Goal: Task Accomplishment & Management: Use online tool/utility

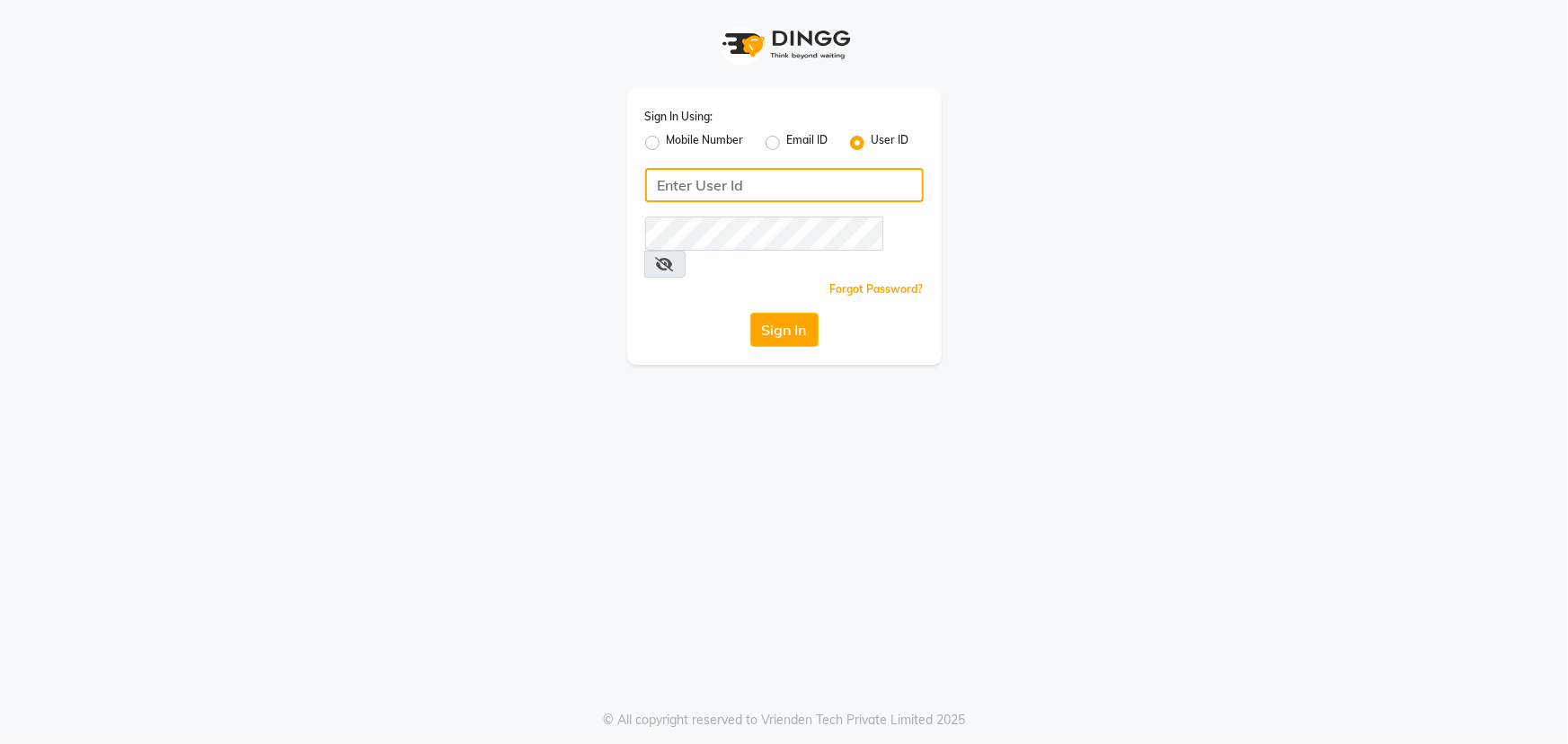
type input "e1784-06"
click at [783, 312] on button "Sign In" at bounding box center [784, 329] width 68 height 34
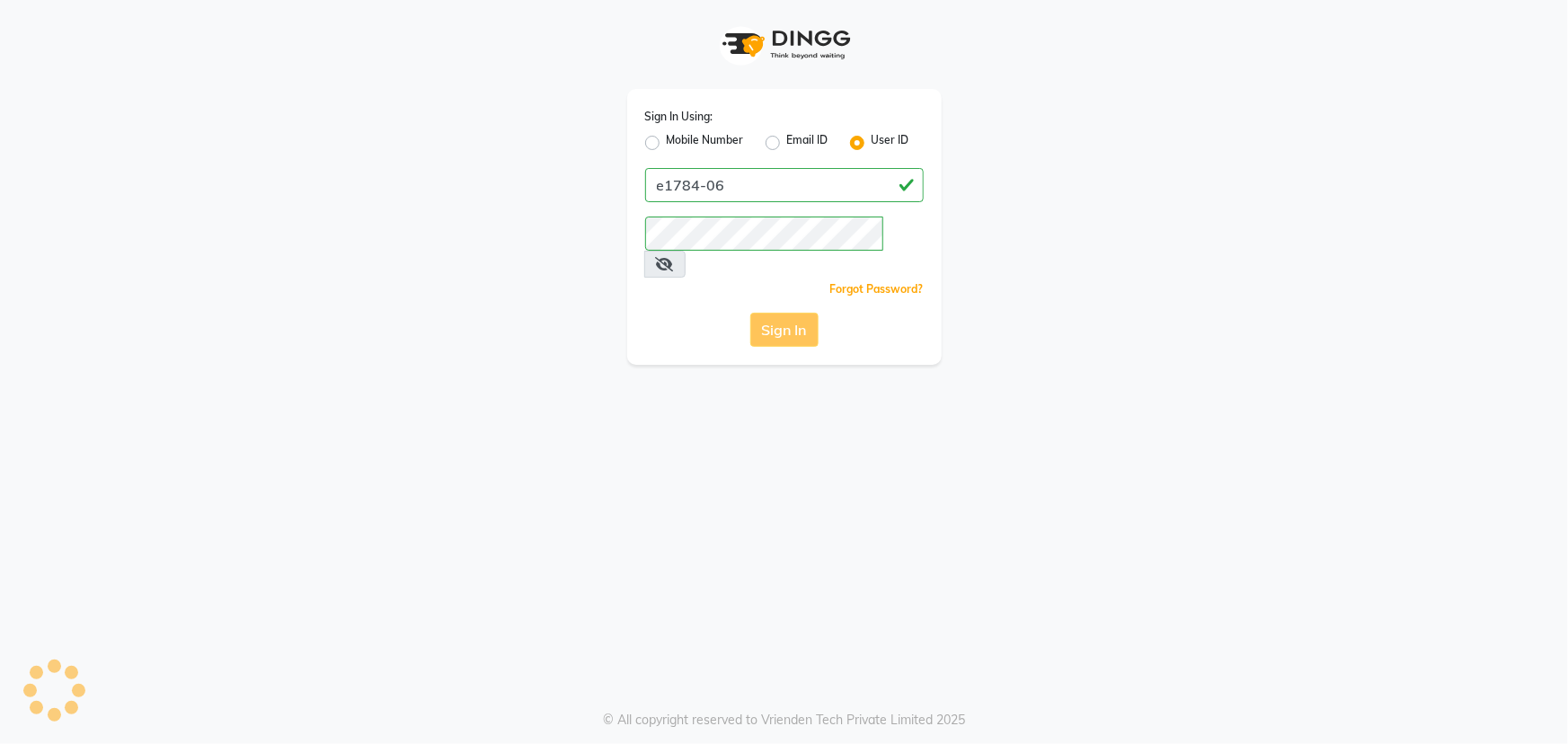
click at [792, 312] on div "Sign In" at bounding box center [784, 329] width 279 height 34
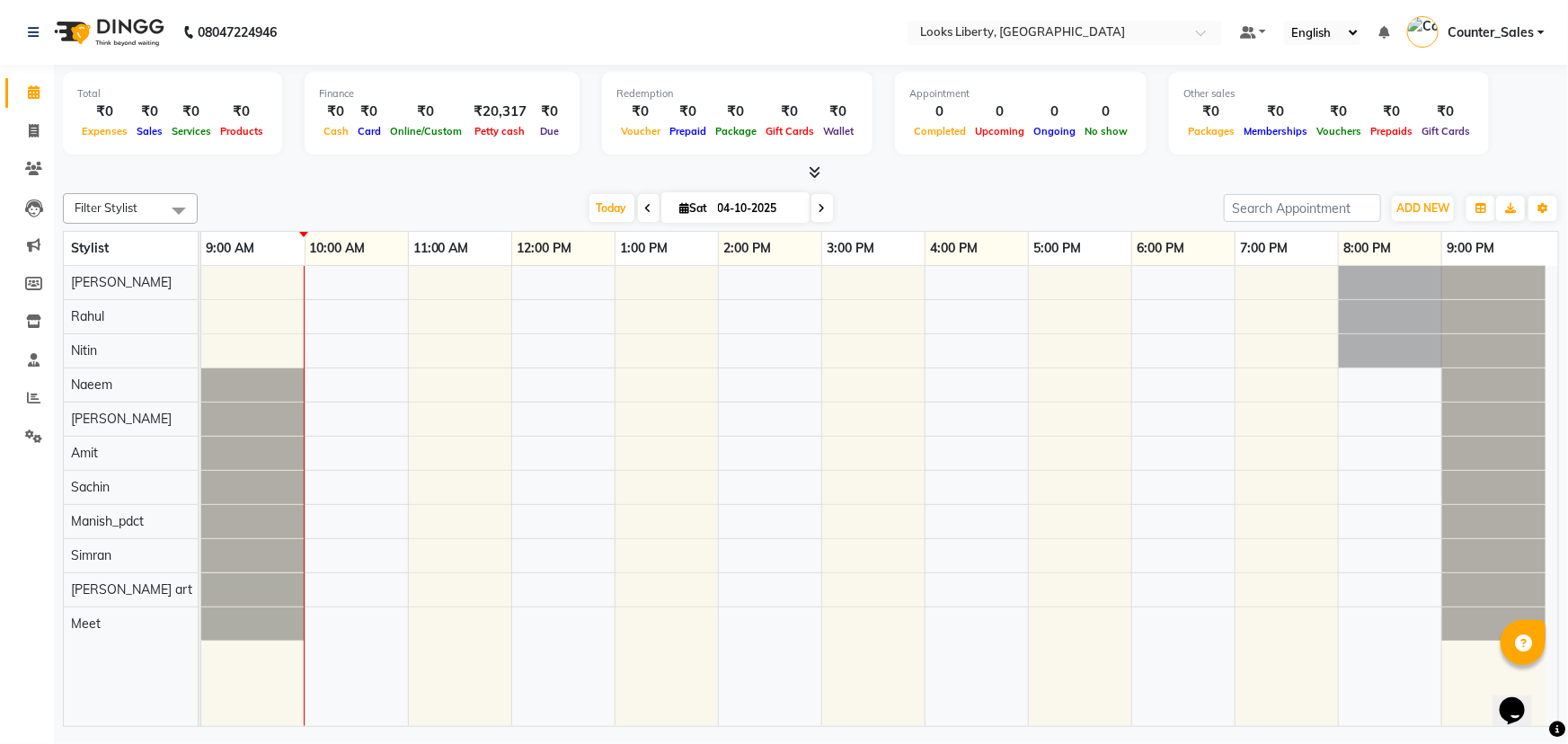
click at [814, 175] on icon at bounding box center [815, 172] width 11 height 13
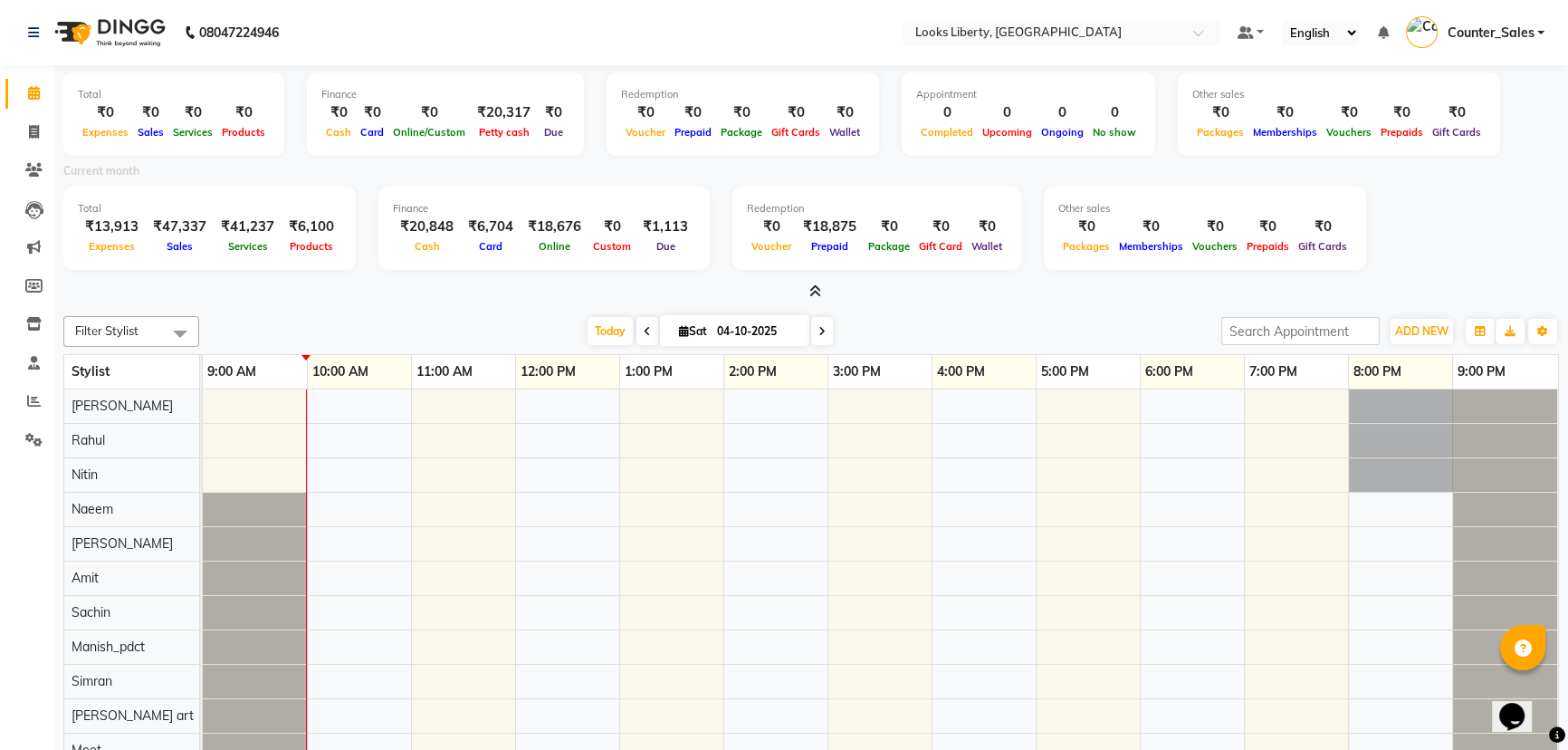
click at [814, 286] on icon at bounding box center [815, 291] width 12 height 13
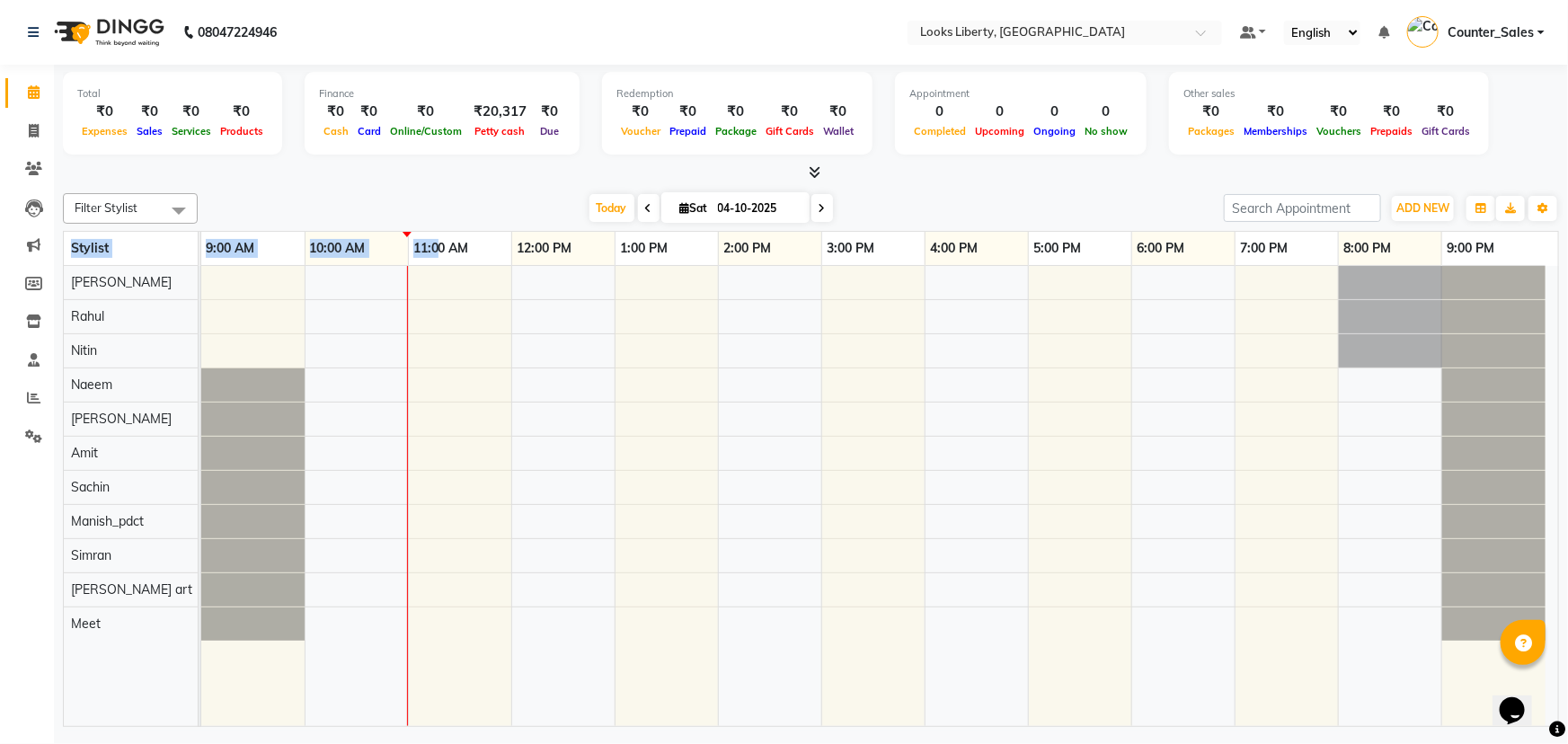
drag, startPoint x: 403, startPoint y: 225, endPoint x: 440, endPoint y: 241, distance: 40.3
click at [440, 234] on div "Filter Stylist Select All Aijaz Amit Anjali_nail art Manish_pdct Meet Naeem Nee…" at bounding box center [811, 457] width 1495 height 541
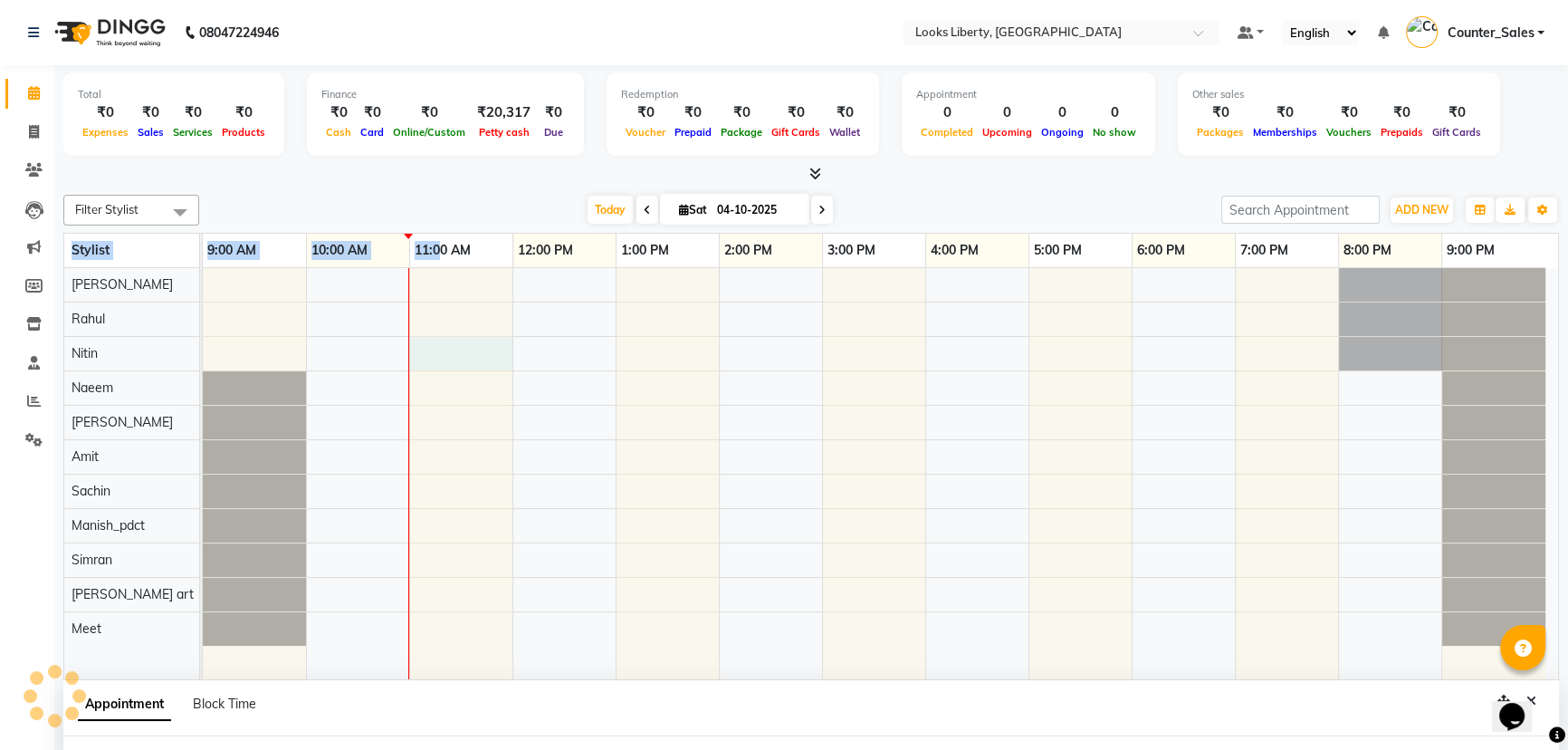
select select "24334"
select select "tentative"
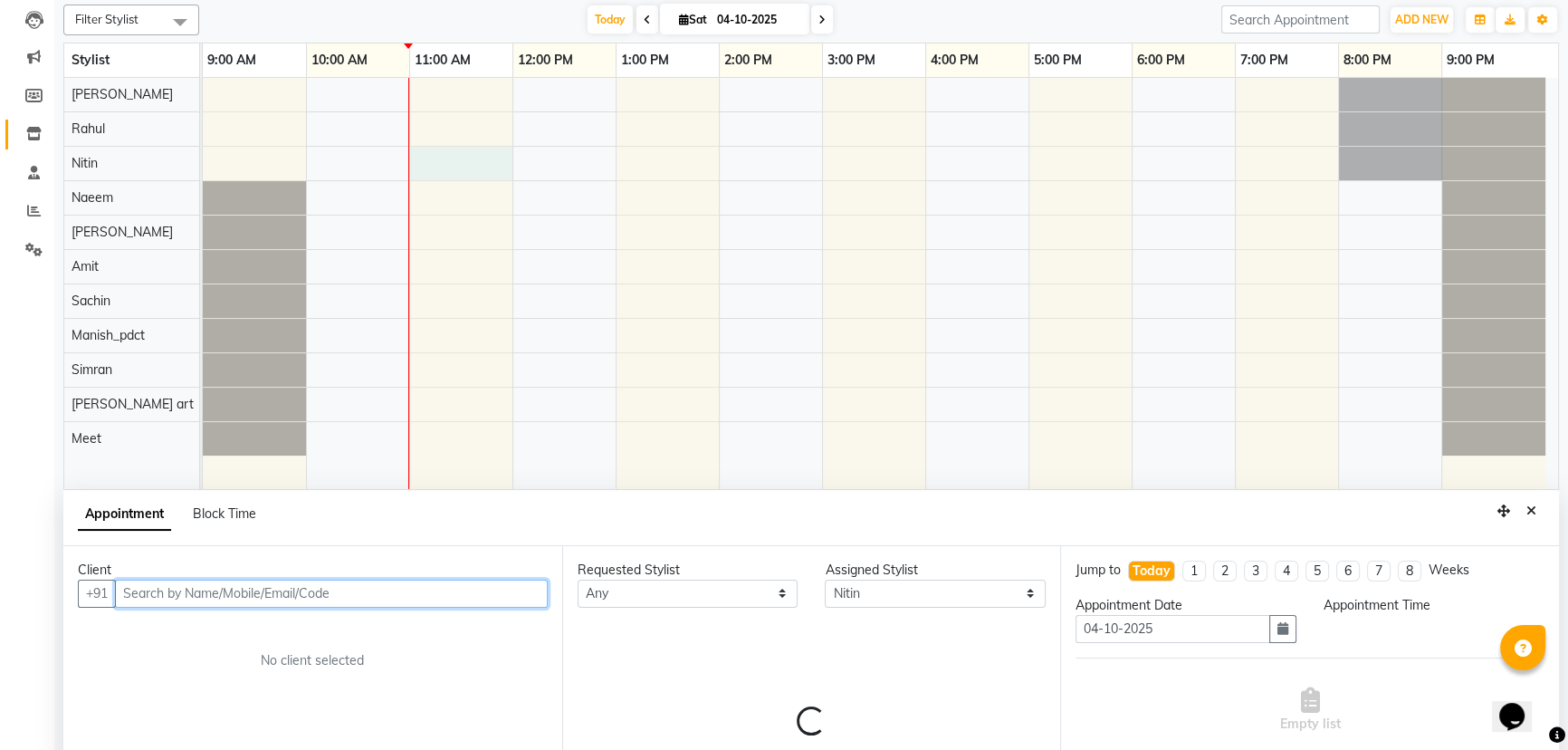
select select "660"
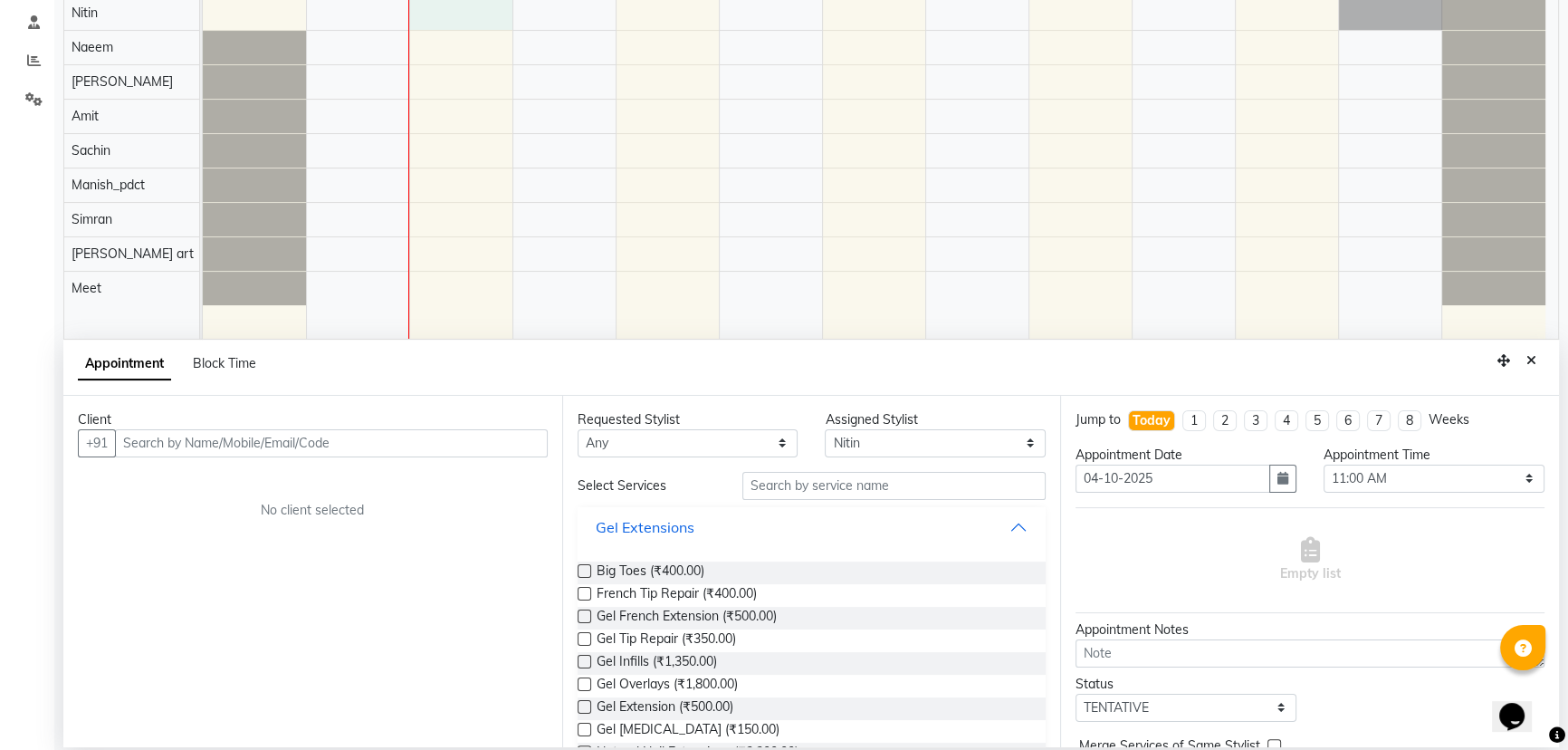
click at [1002, 528] on button "Gel Extensions" at bounding box center [812, 528] width 454 height 33
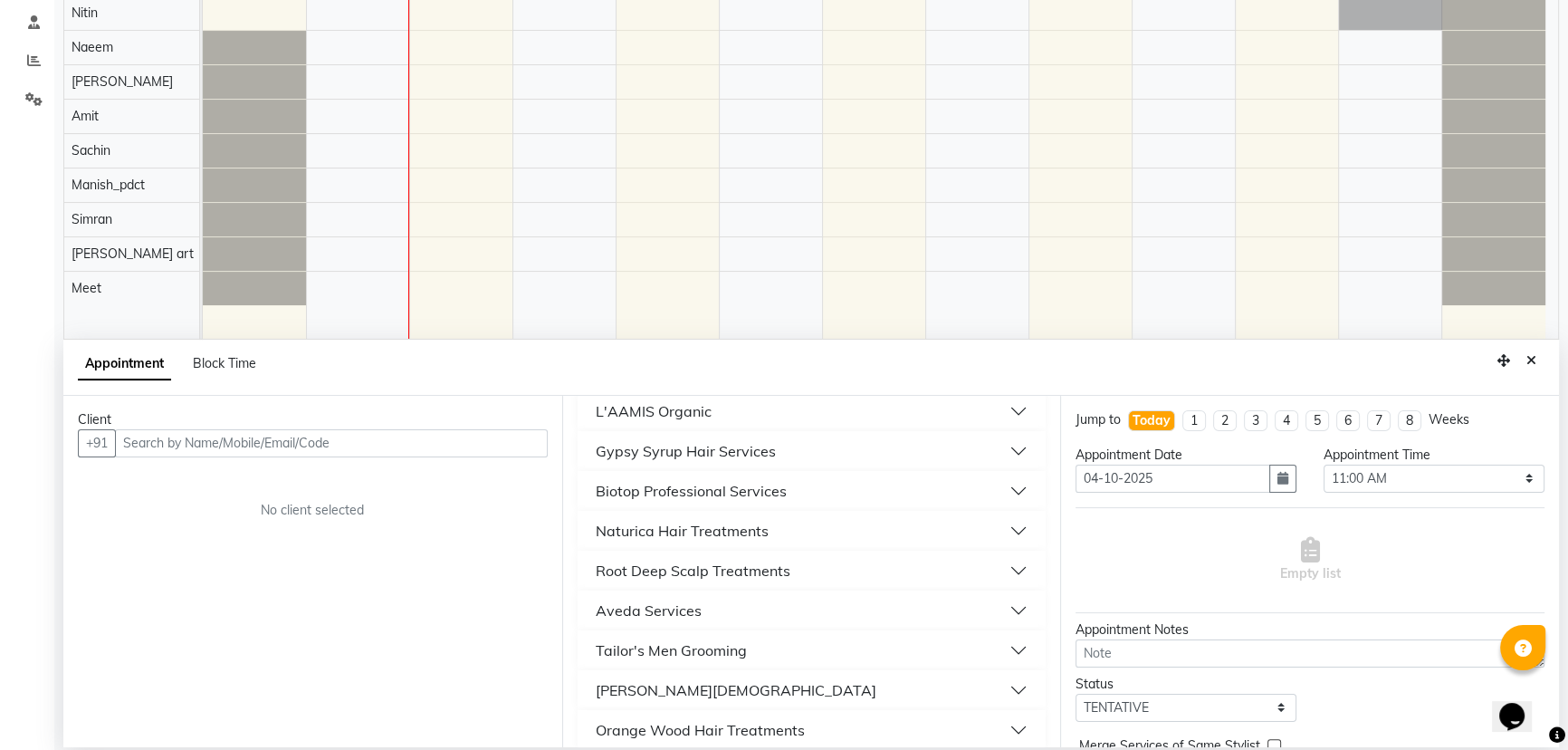
scroll to position [1127, 0]
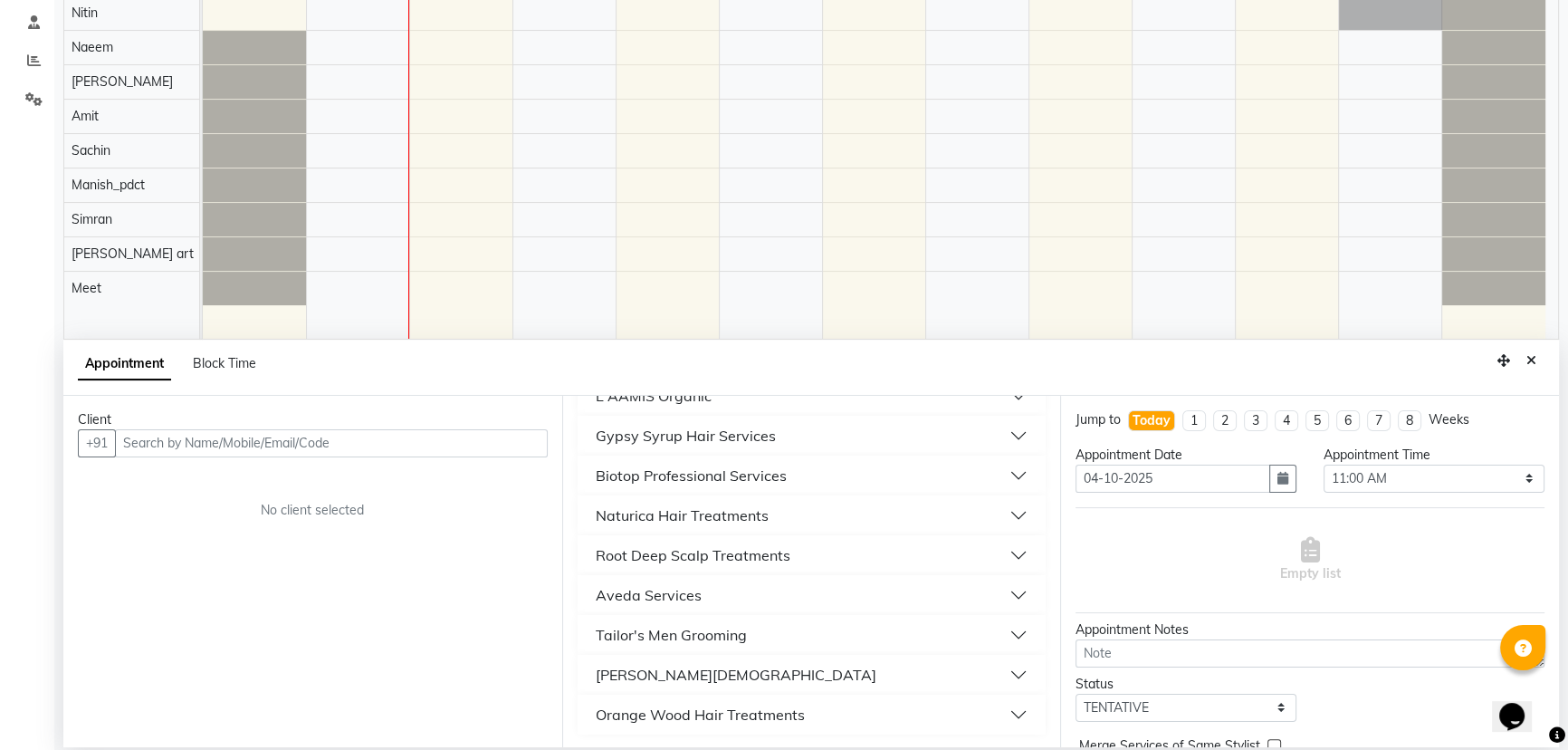
click at [754, 634] on button "Tailor's Men Grooming" at bounding box center [812, 635] width 454 height 33
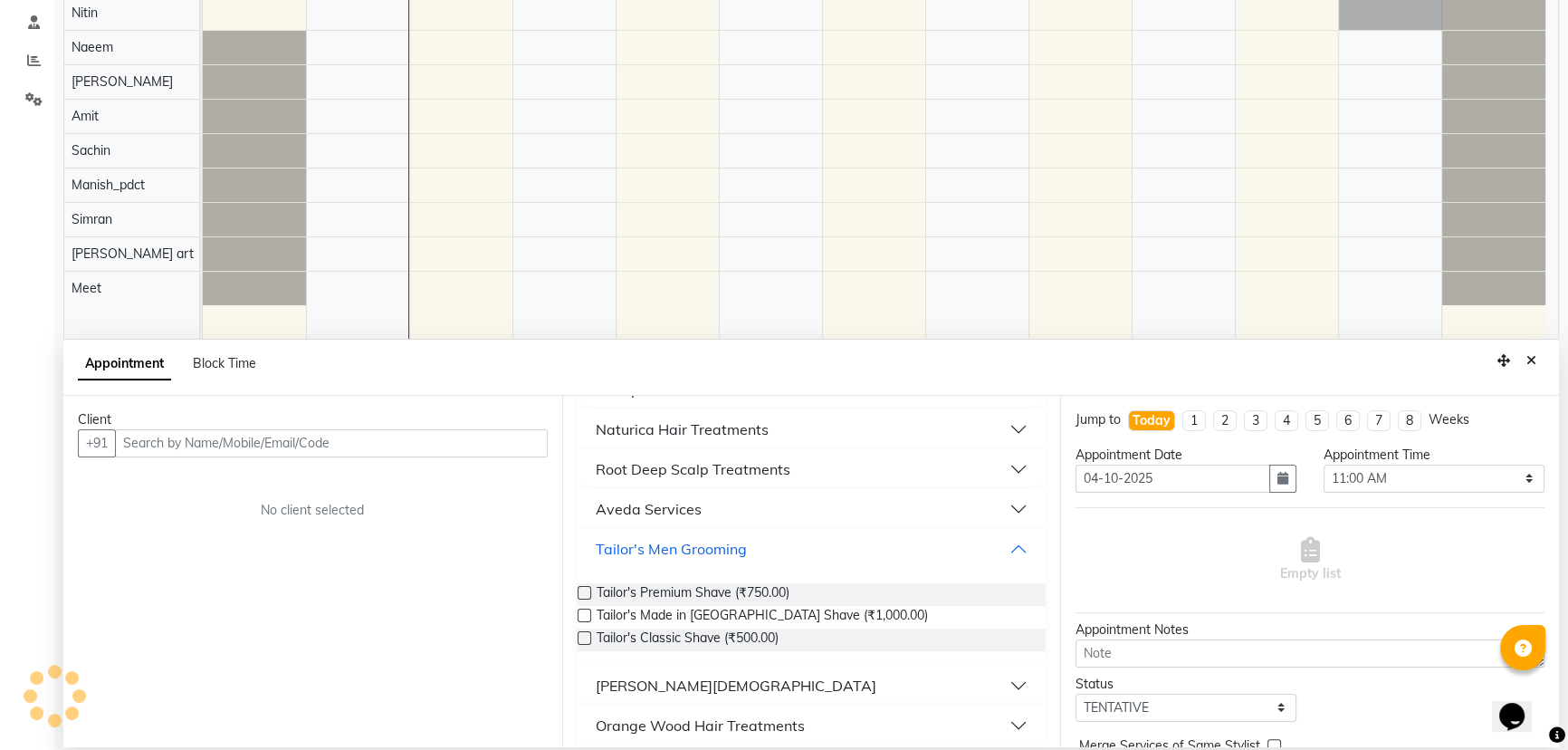
scroll to position [1225, 0]
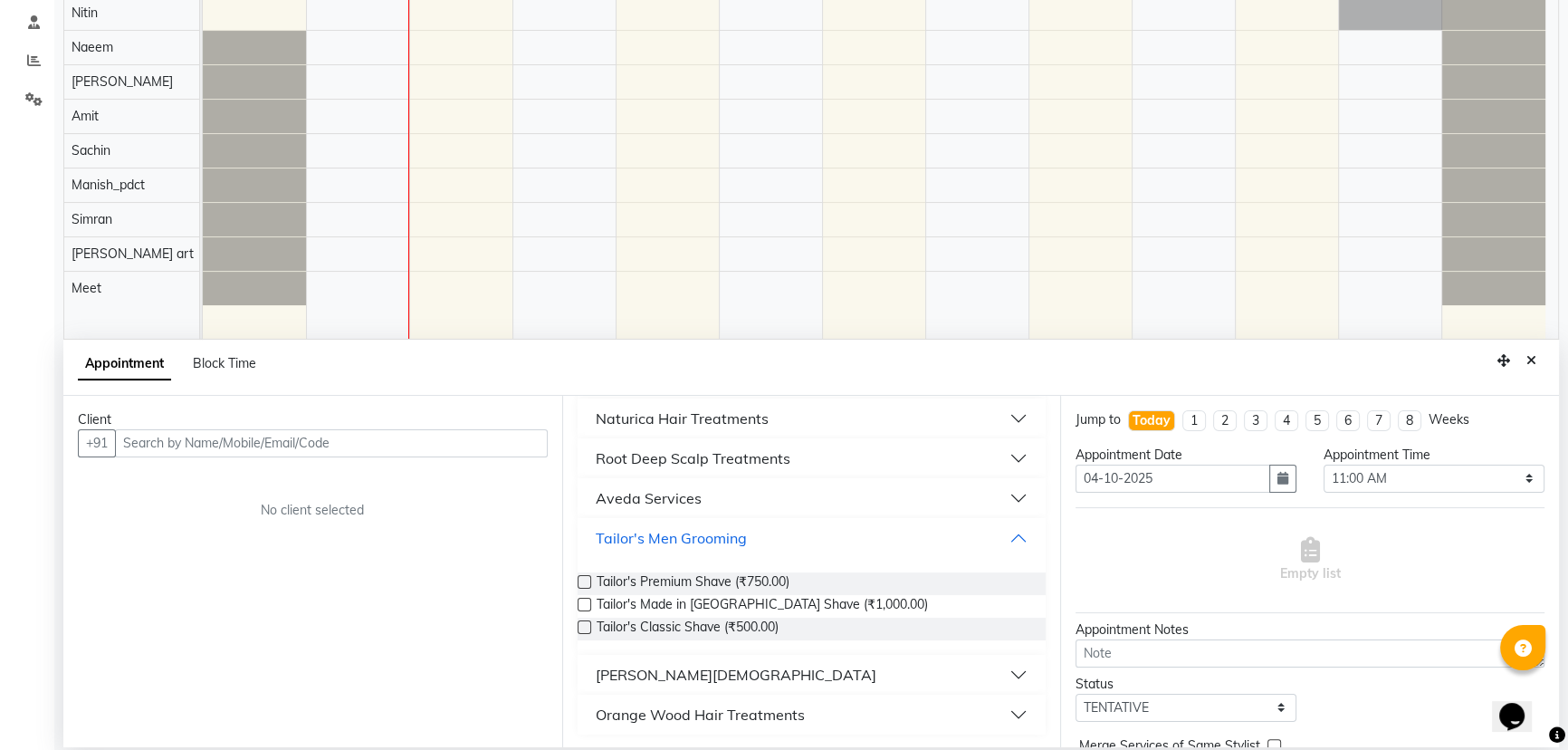
click at [1005, 532] on button "Tailor's Men Grooming" at bounding box center [812, 538] width 454 height 33
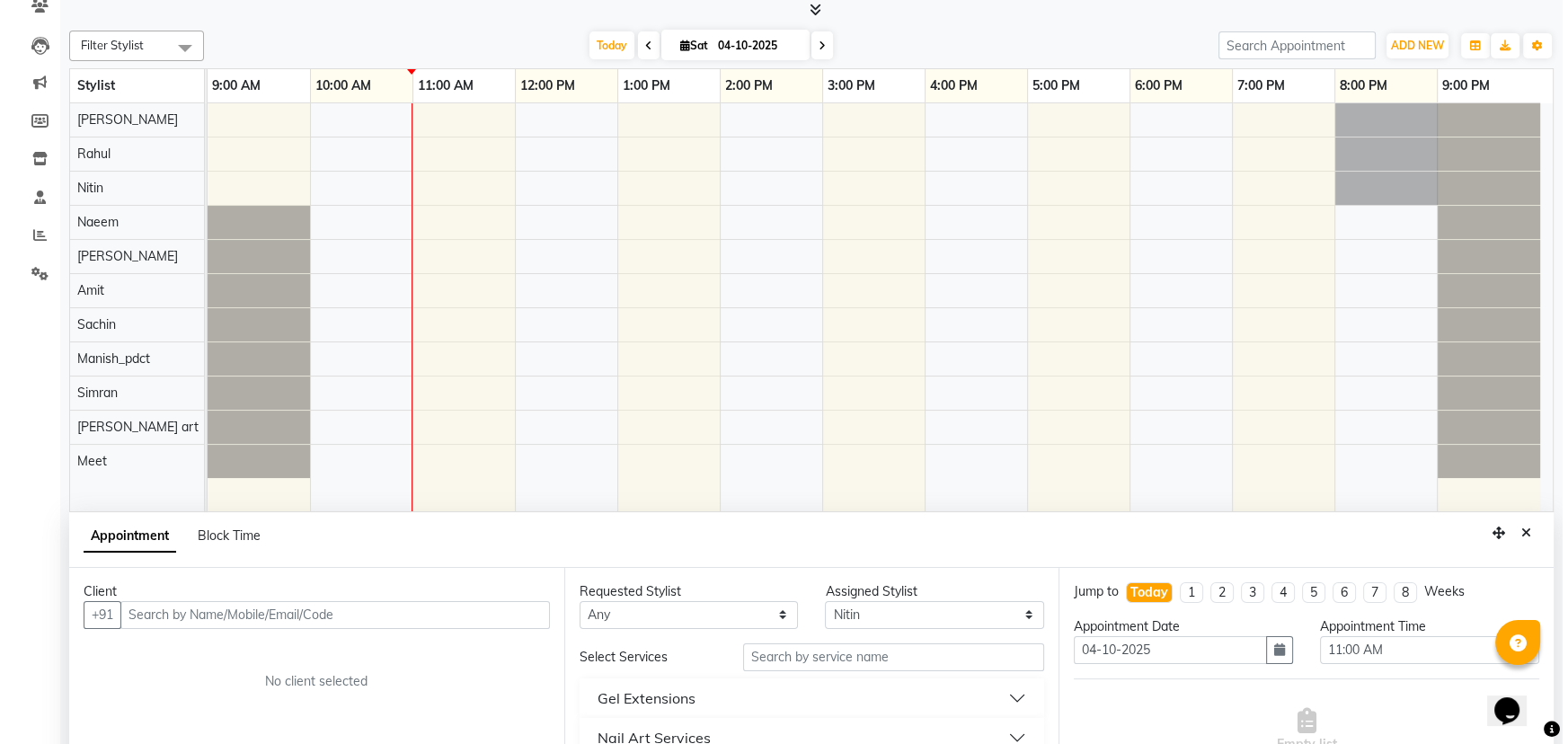
scroll to position [0, 0]
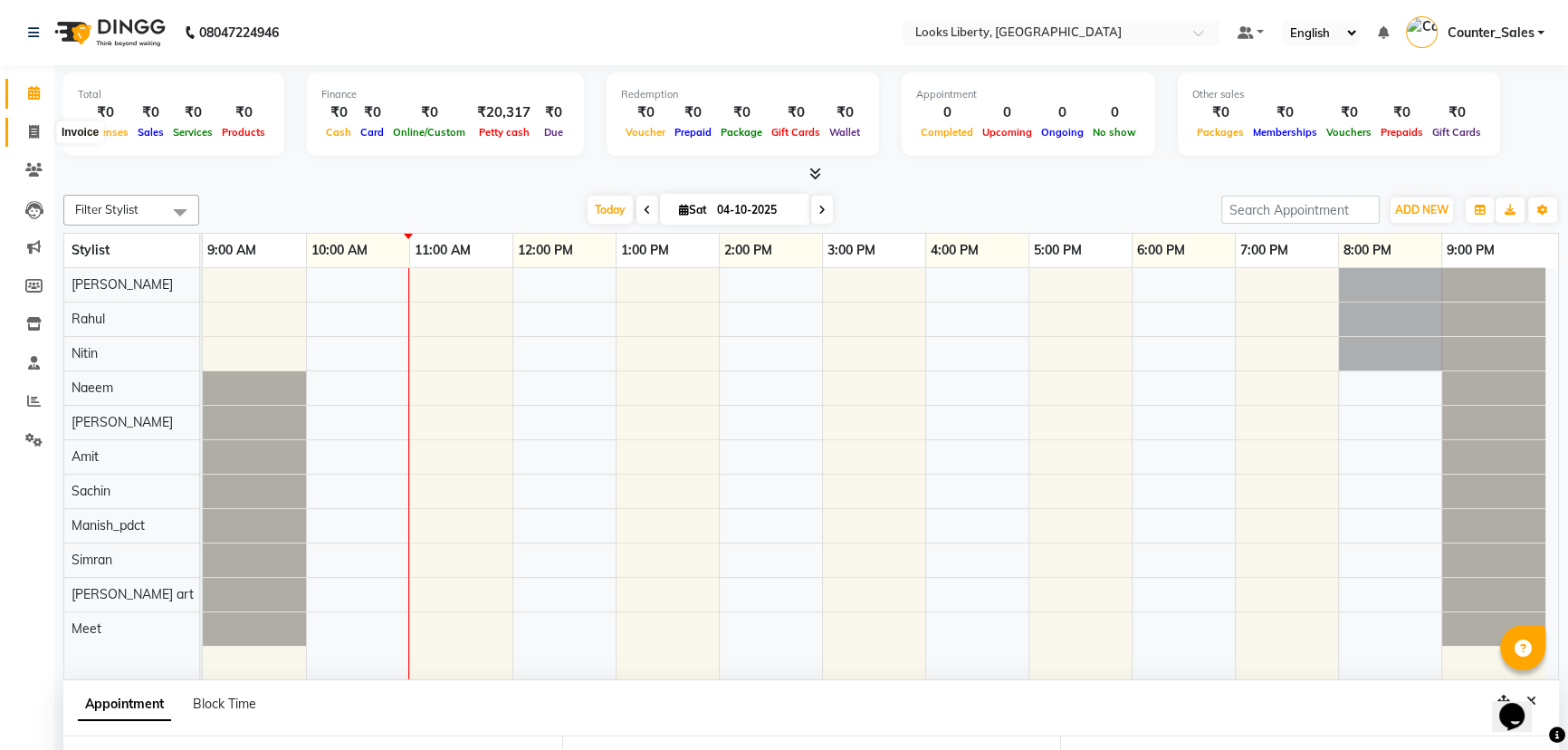
click at [29, 132] on icon at bounding box center [34, 132] width 10 height 13
select select "service"
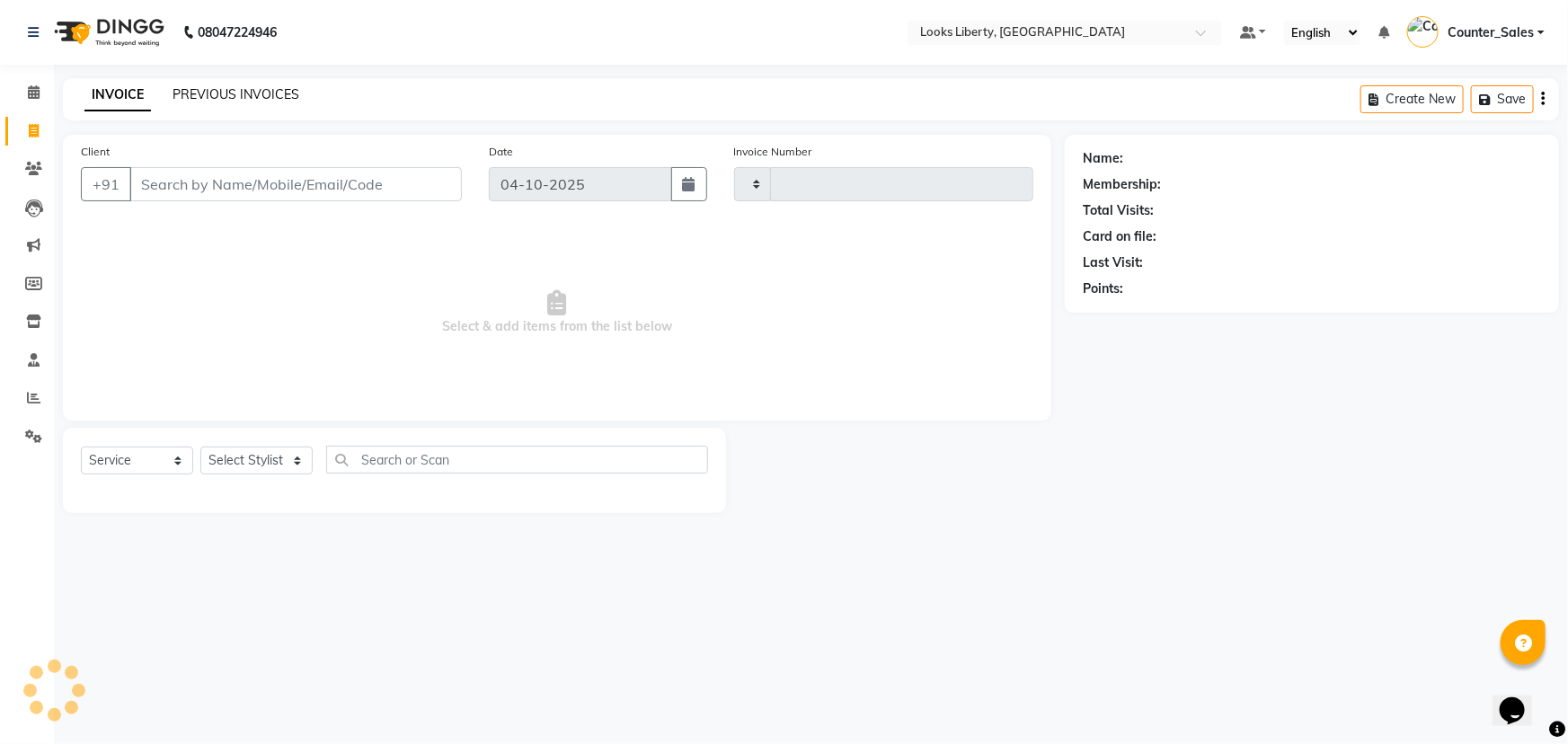
click at [251, 90] on link "PREVIOUS INVOICES" at bounding box center [236, 94] width 127 height 16
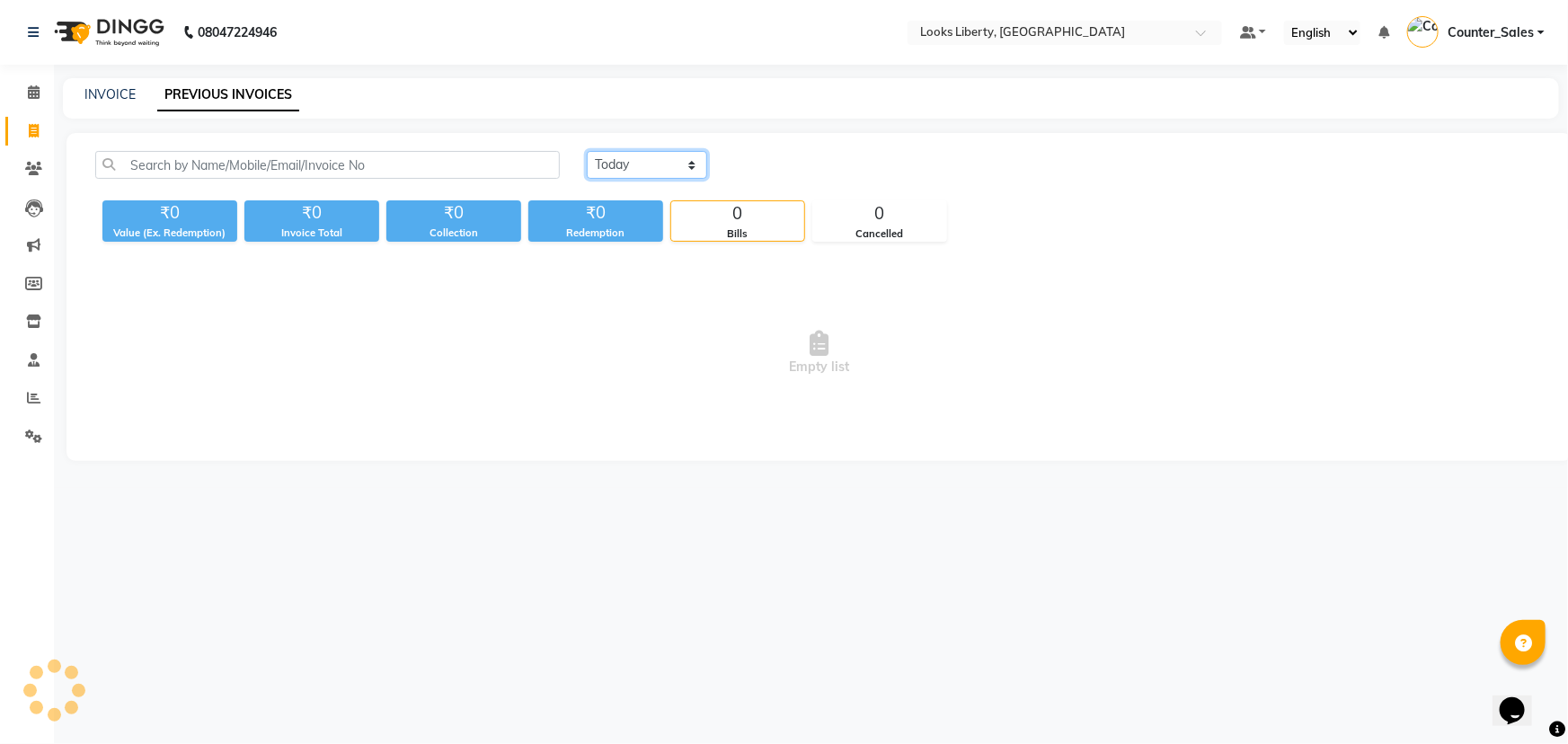
click at [620, 169] on select "Today Yesterday Custom Range" at bounding box center [646, 164] width 120 height 28
select select "yesterday"
click at [586, 151] on select "Today Yesterday Custom Range" at bounding box center [646, 164] width 120 height 28
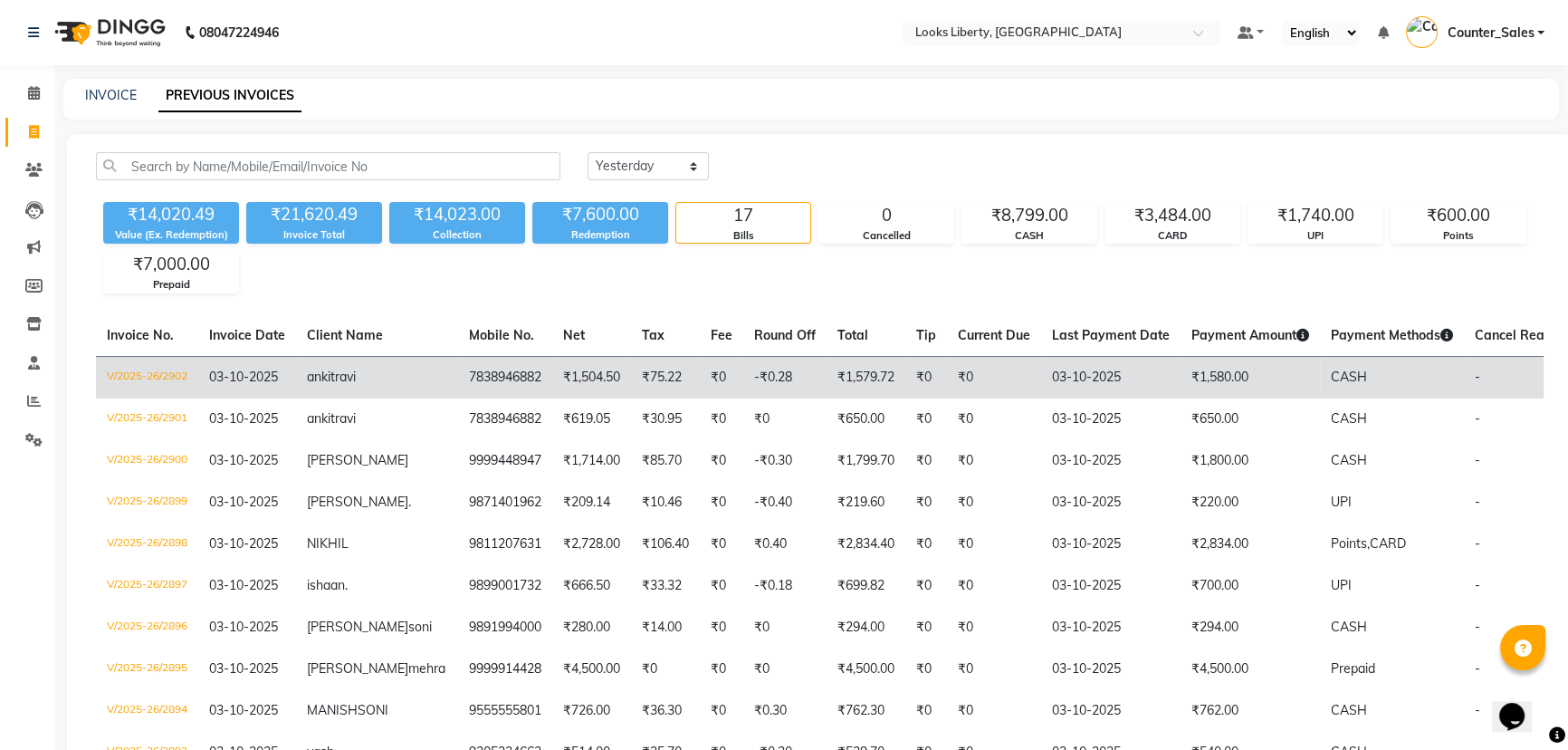
click at [763, 380] on td "-₹0.28" at bounding box center [784, 377] width 84 height 42
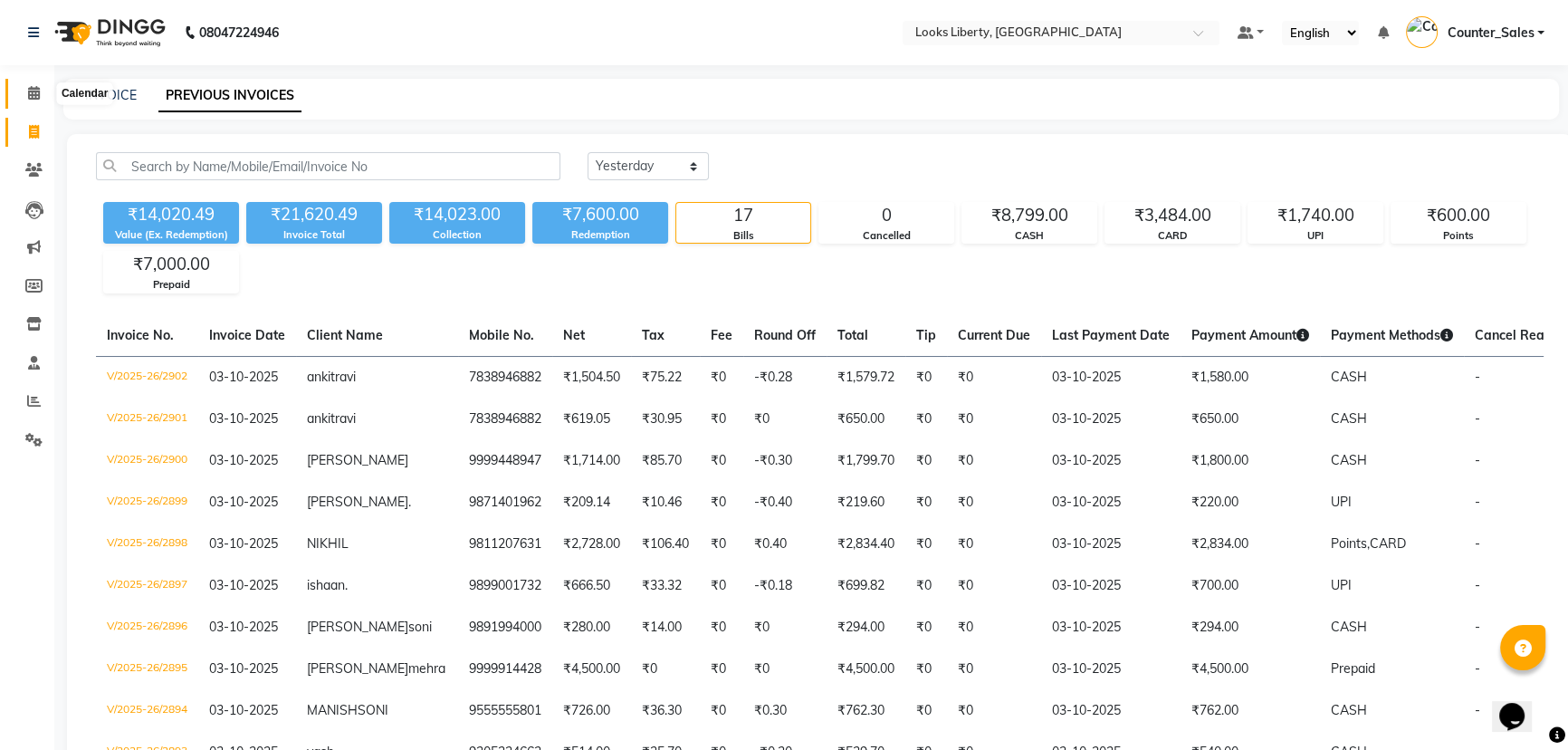
click at [26, 84] on span at bounding box center [34, 94] width 32 height 21
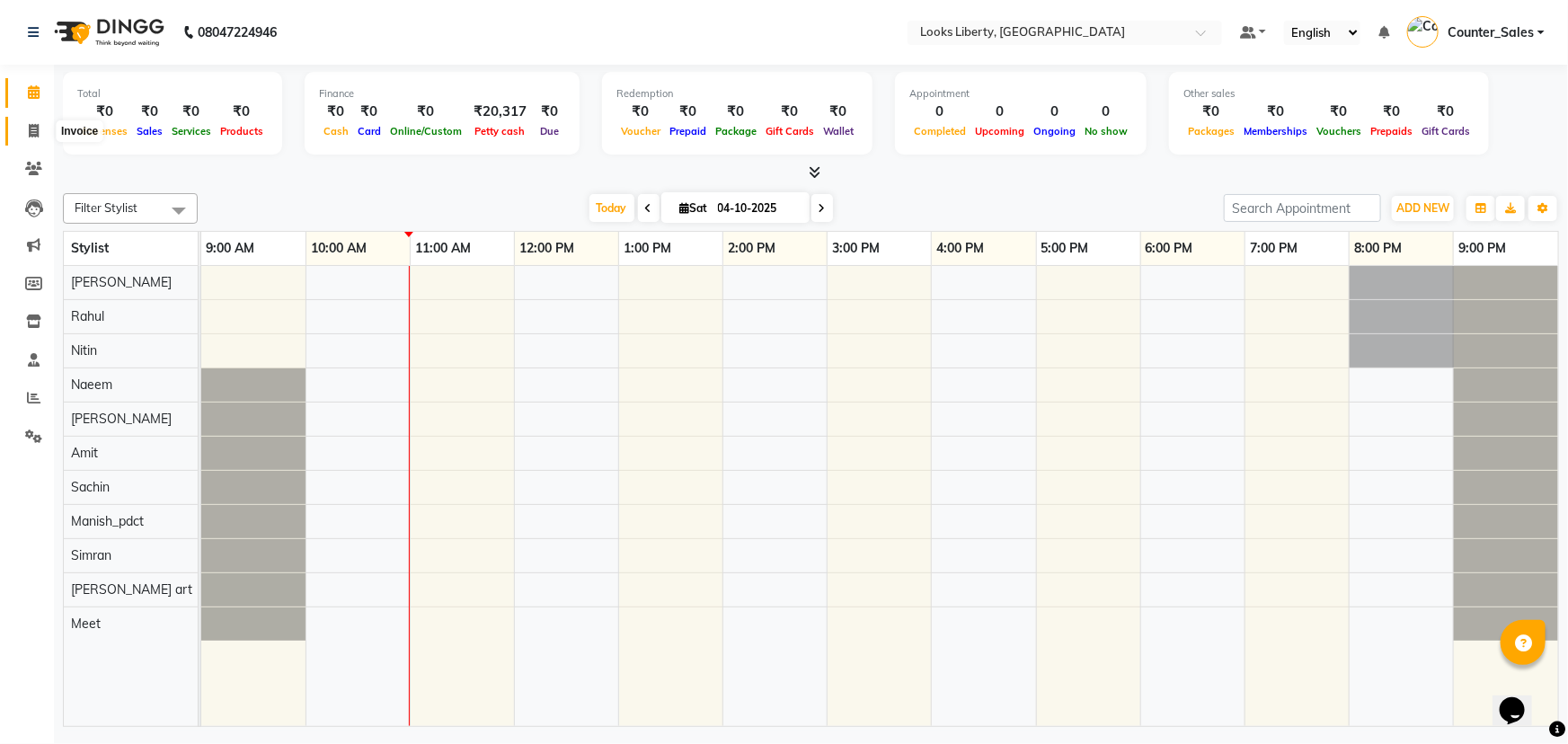
click at [26, 132] on span at bounding box center [33, 132] width 32 height 21
select select "service"
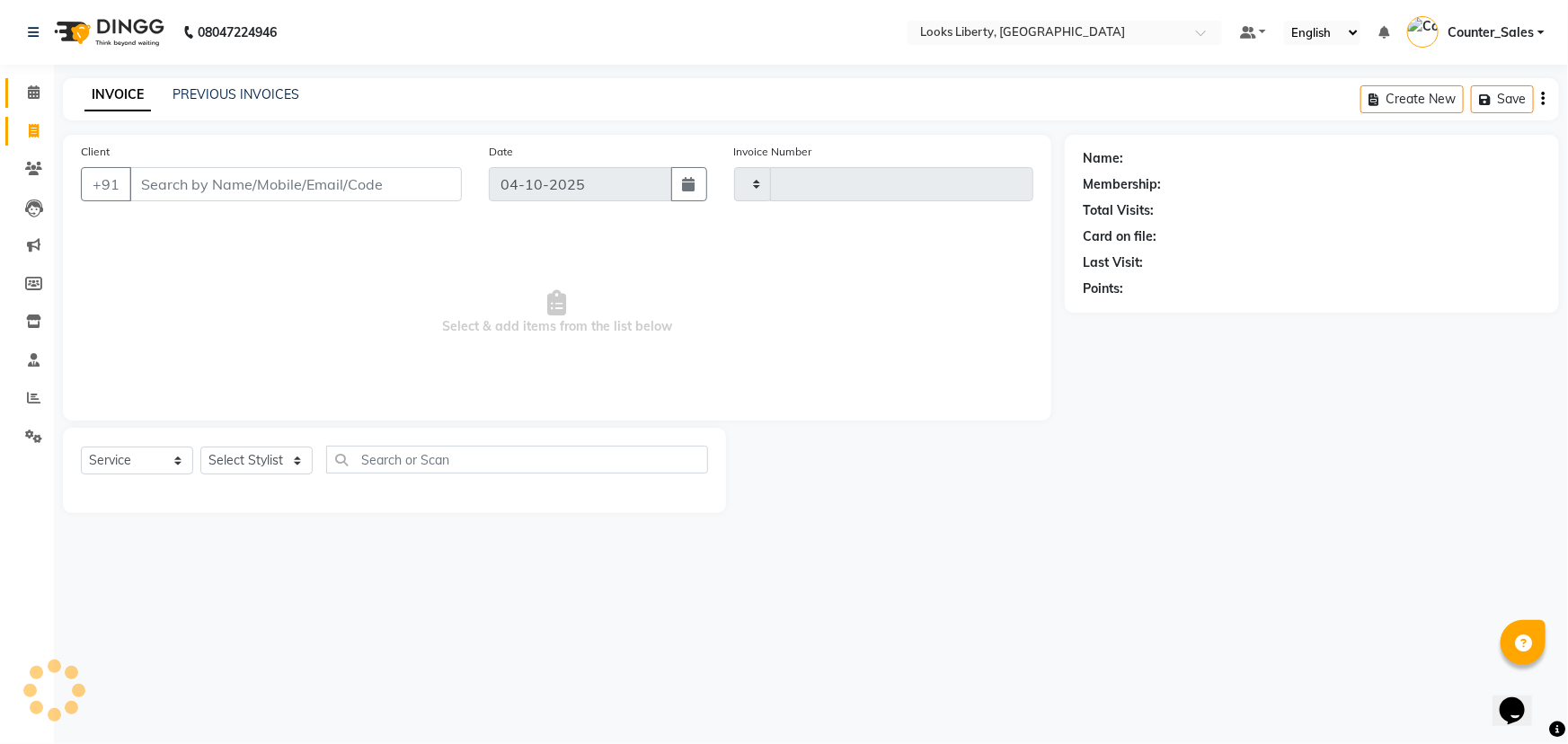
type input "2903"
select select "4321"
click at [235, 182] on input "Client" at bounding box center [295, 184] width 332 height 34
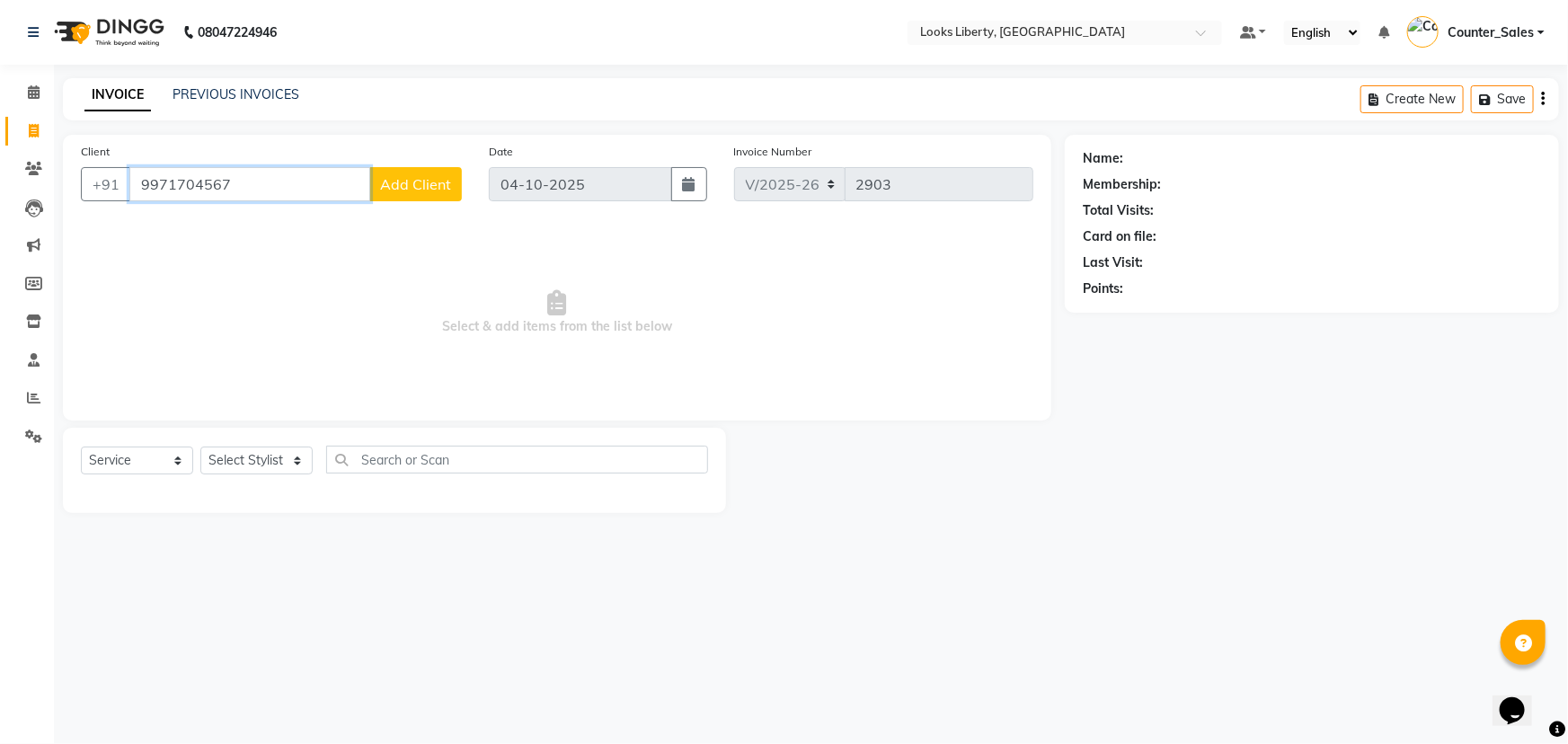
click at [281, 187] on input "9971704567" at bounding box center [249, 184] width 241 height 34
type input "9"
click at [244, 466] on select "Select Stylist Aijaz Amit Anjali_nail art Counter_Sales Manish_pdct Meet Naeem …" at bounding box center [257, 460] width 113 height 28
click at [523, 333] on span "Select & add items from the list below" at bounding box center [557, 312] width 952 height 180
drag, startPoint x: 438, startPoint y: 323, endPoint x: 729, endPoint y: 338, distance: 291.4
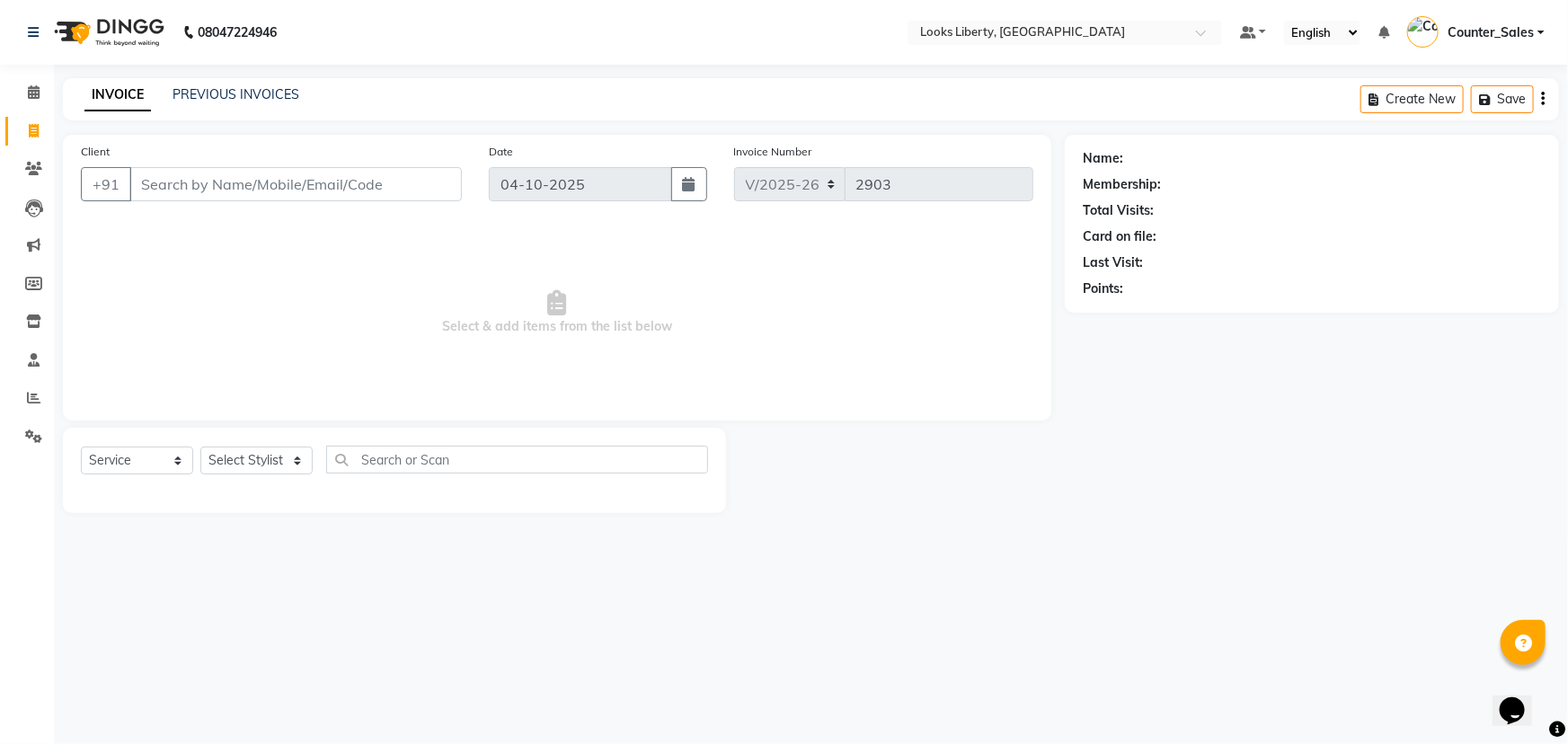
click at [729, 338] on span "Select & add items from the list below" at bounding box center [557, 312] width 952 height 180
click at [739, 319] on span "Select & add items from the list below" at bounding box center [557, 312] width 952 height 180
